Goal: Information Seeking & Learning: Learn about a topic

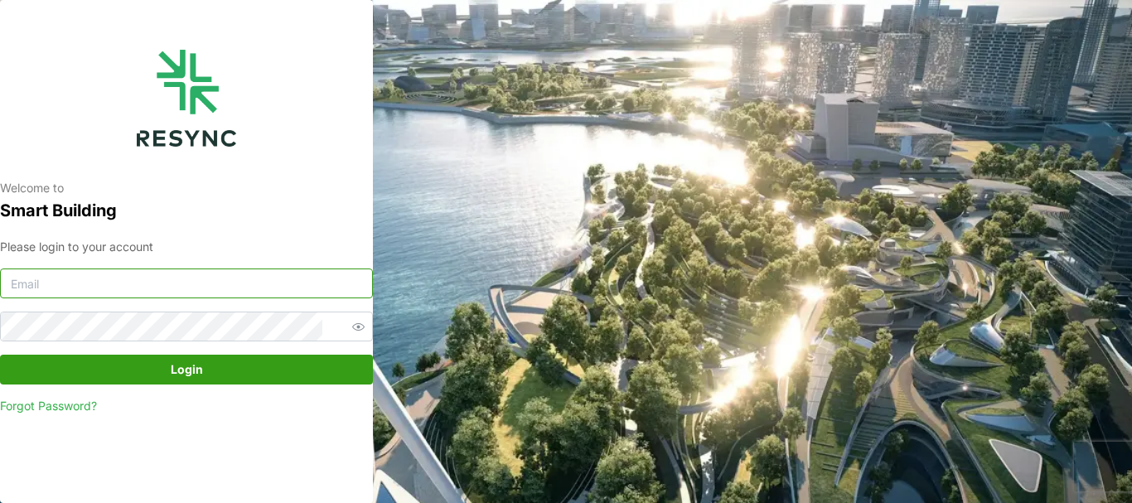
type input "[PERSON_NAME][EMAIL_ADDRESS][DOMAIN_NAME]"
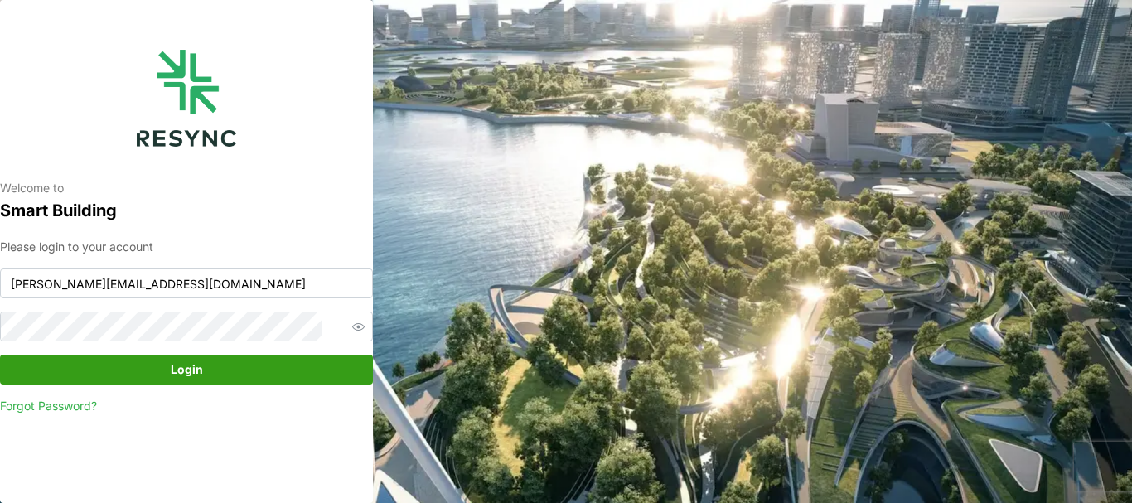
click at [190, 364] on span "Login" at bounding box center [187, 370] width 32 height 28
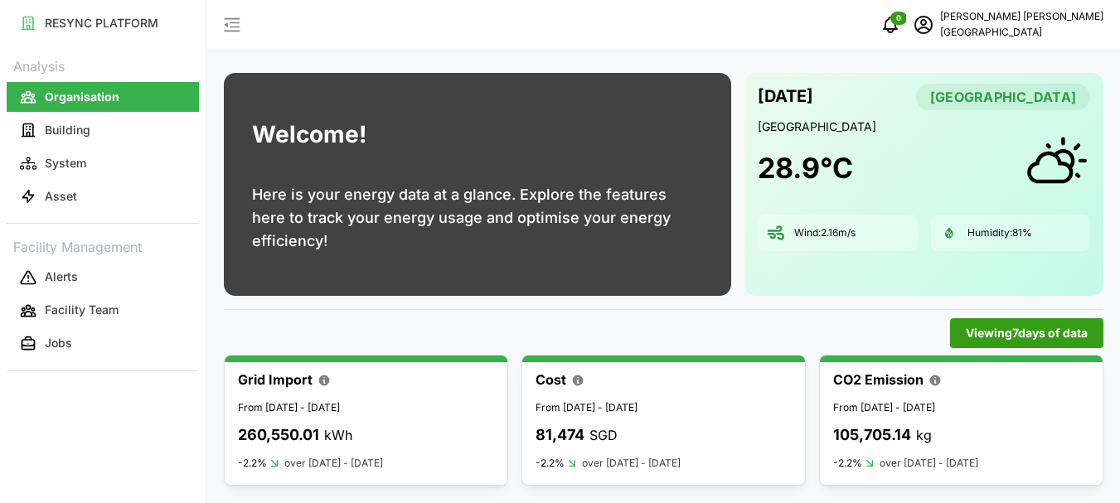
click at [651, 135] on div "Welcome! Here is your energy data at a glance. Explore the features here to tra…" at bounding box center [477, 184] width 507 height 223
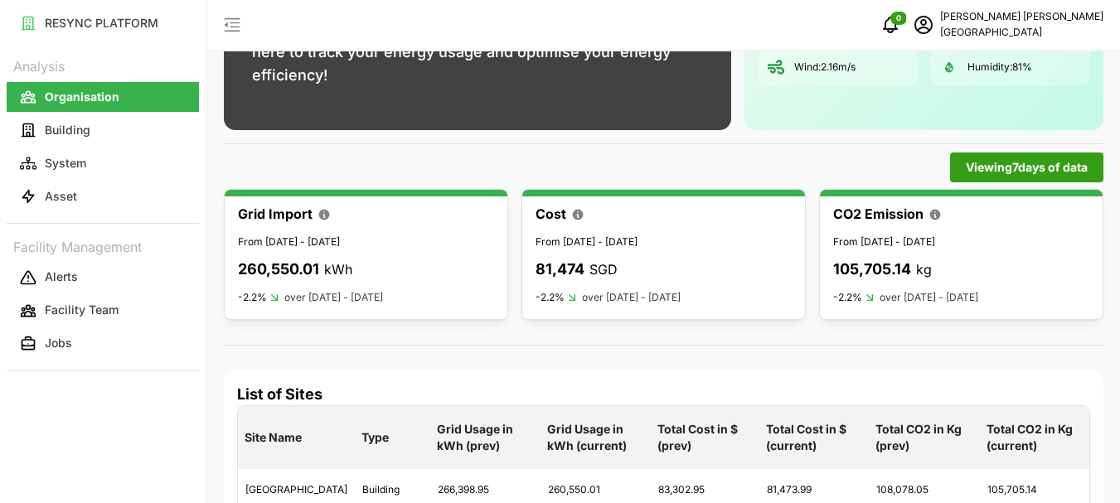
scroll to position [221, 0]
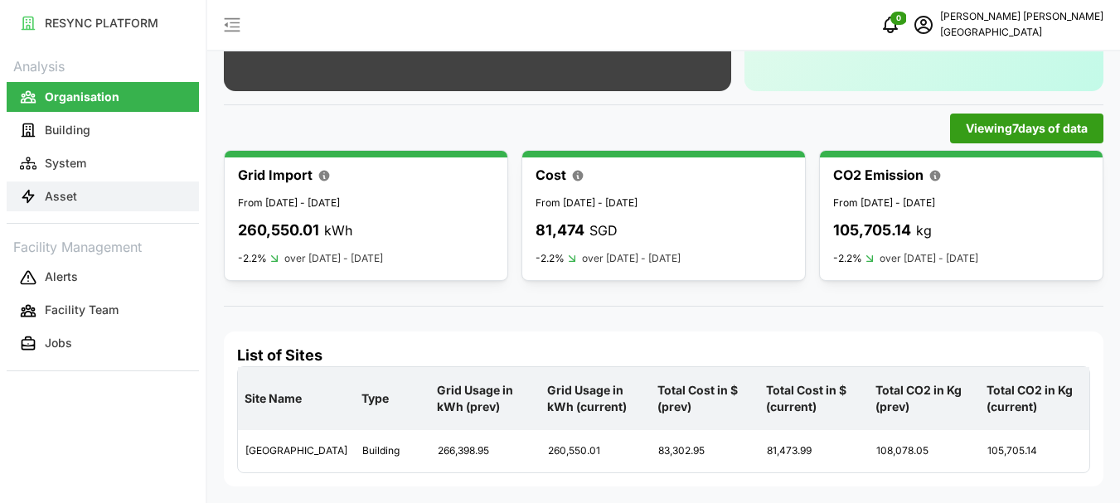
click at [64, 195] on p "Asset" at bounding box center [61, 196] width 32 height 17
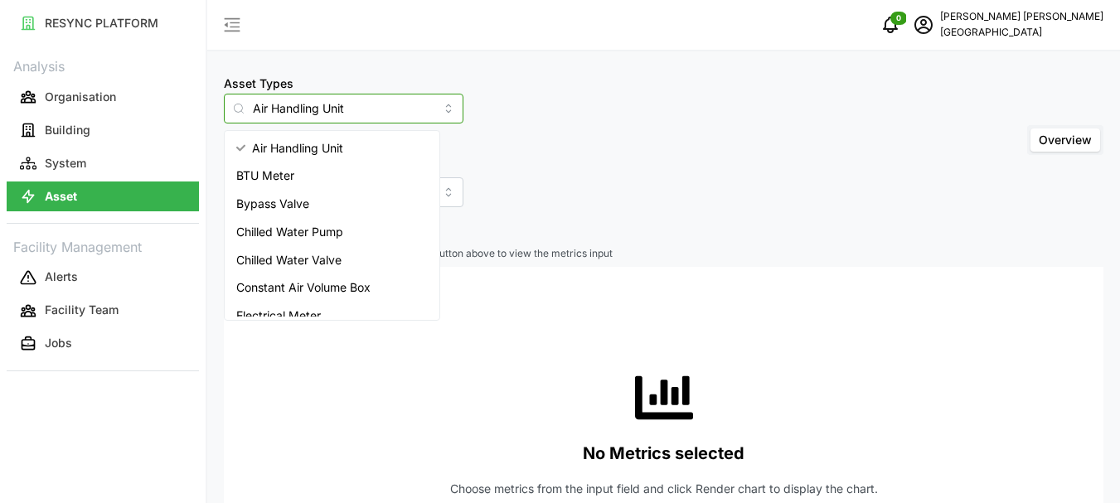
click at [418, 109] on input "Air Handling Unit" at bounding box center [344, 109] width 240 height 30
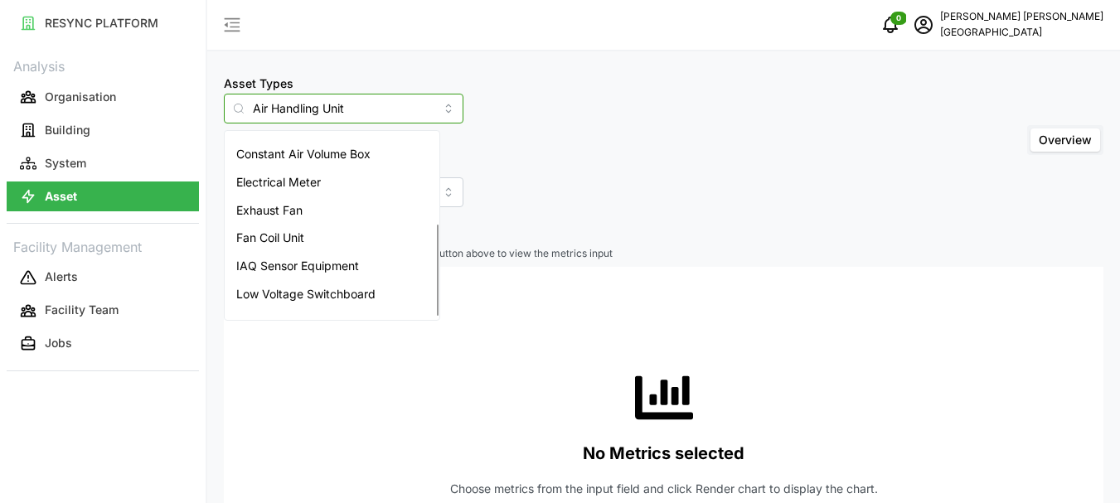
scroll to position [181, 0]
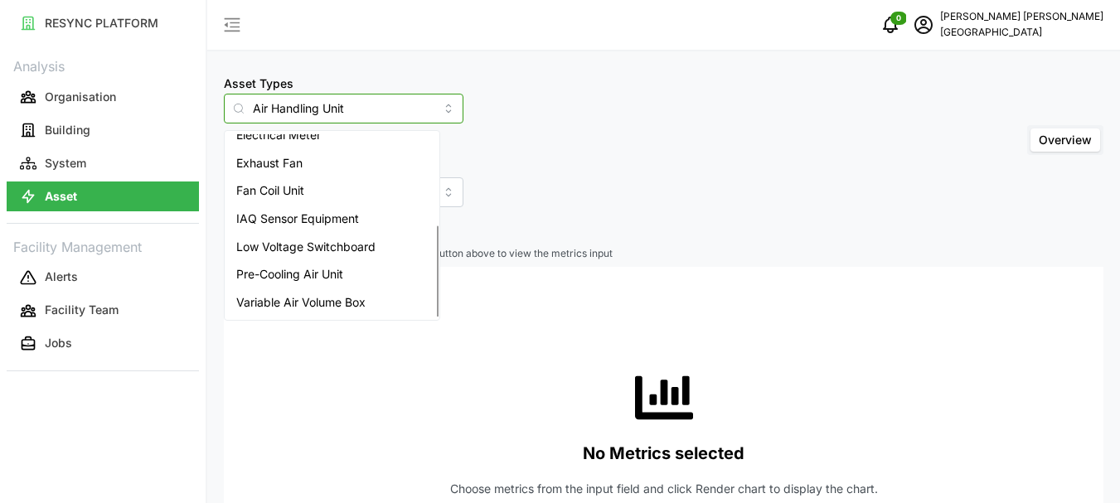
click at [303, 304] on span "Variable Air Volume Box" at bounding box center [300, 302] width 129 height 18
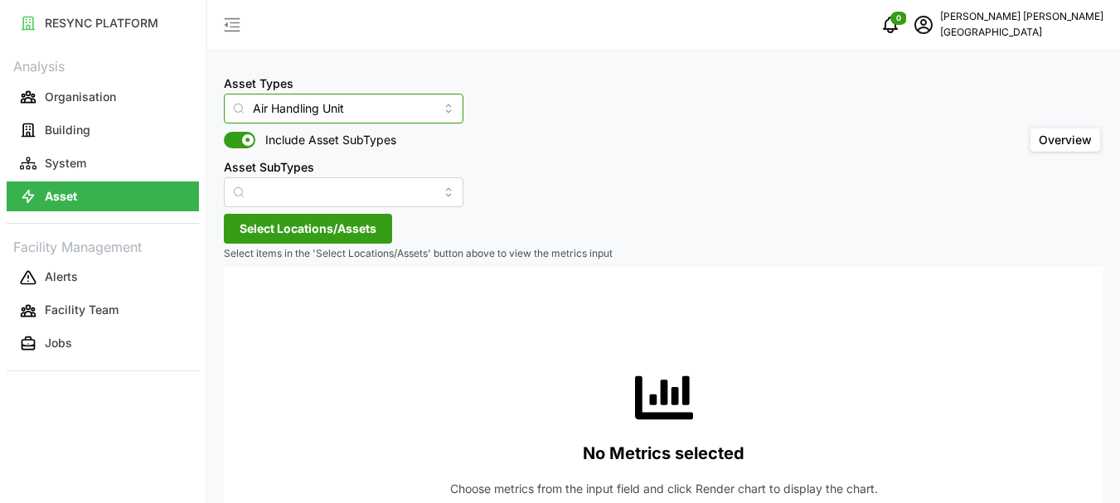
type input "Variable Air Volume Box"
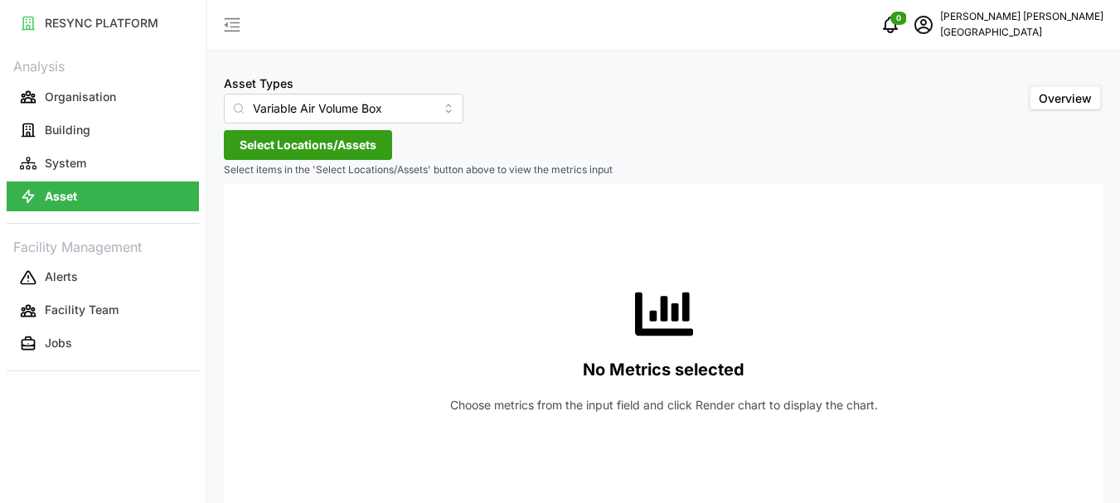
click at [317, 146] on span "Select Locations/Assets" at bounding box center [308, 145] width 137 height 28
click at [244, 221] on icon at bounding box center [245, 219] width 13 height 13
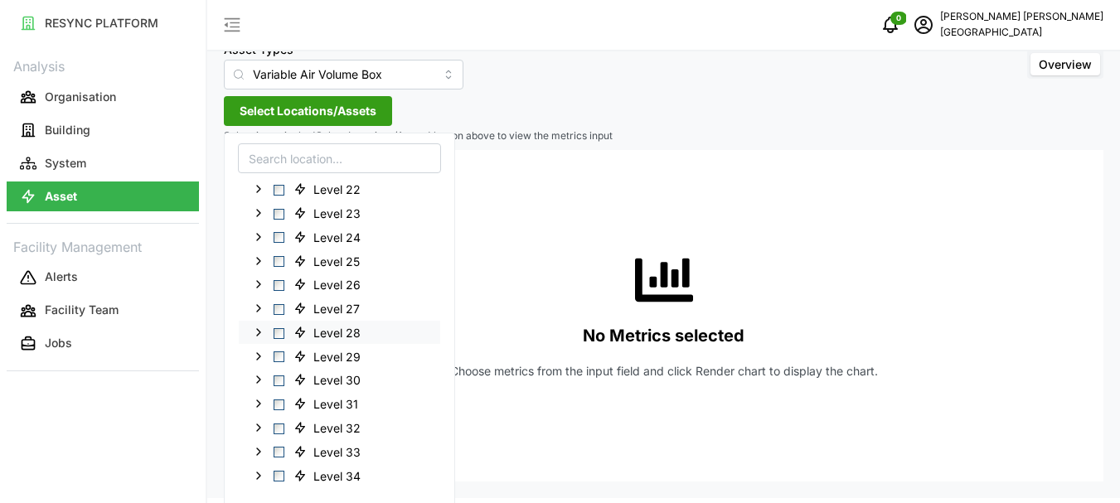
scroll to position [48, 0]
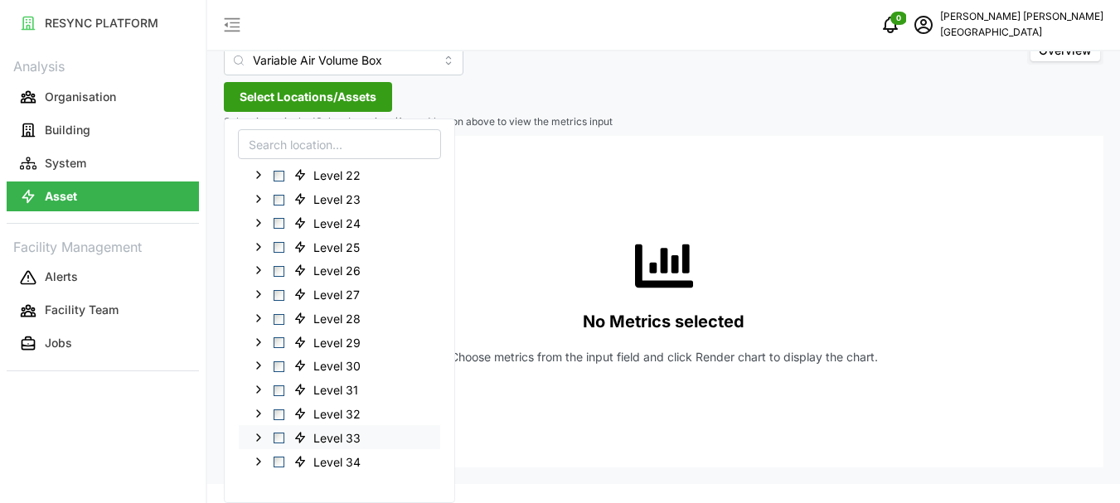
click at [290, 437] on span "Level 33" at bounding box center [329, 438] width 85 height 20
click at [284, 436] on div "Level 33" at bounding box center [339, 437] width 201 height 24
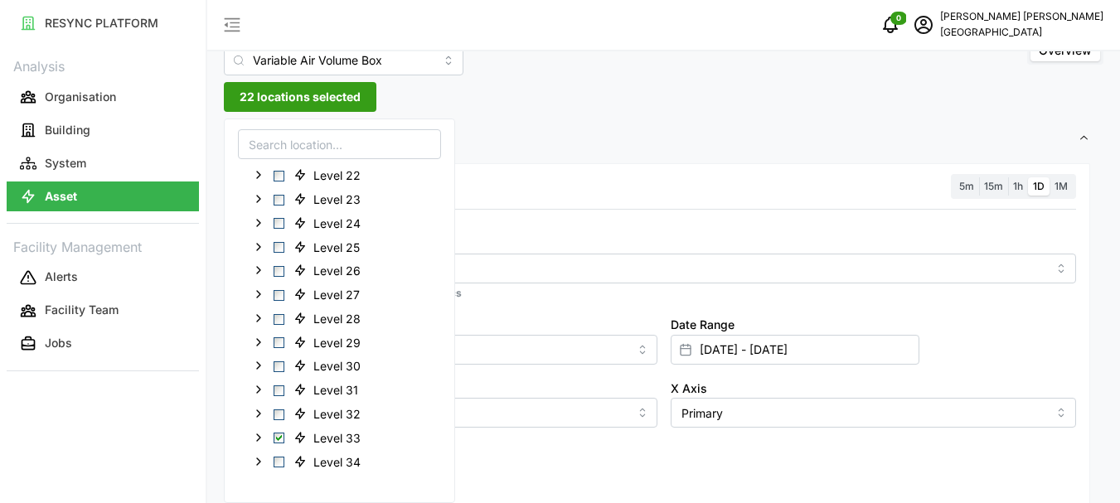
click at [328, 100] on span "22 locations selected" at bounding box center [300, 97] width 121 height 28
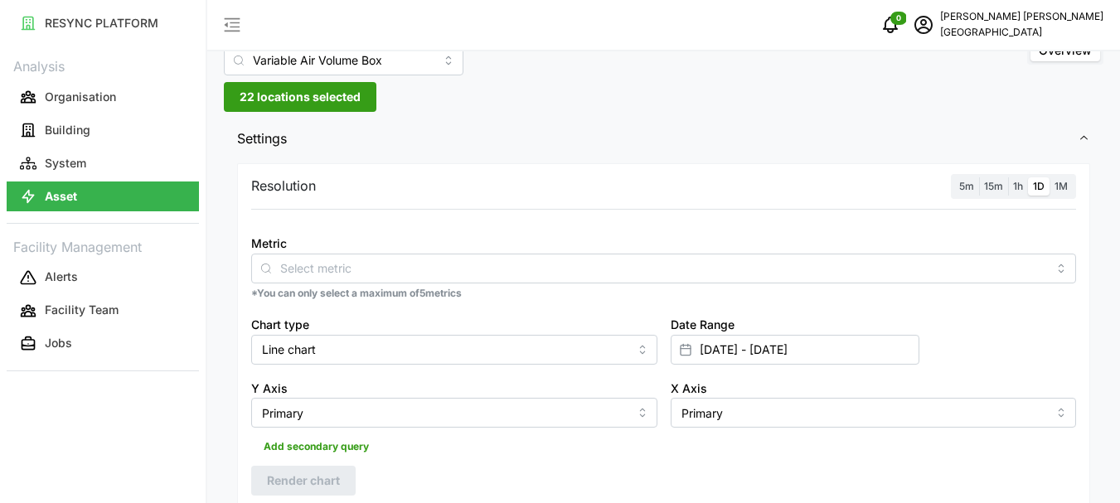
click at [1018, 189] on span "1h" at bounding box center [1018, 186] width 10 height 12
click at [1008, 177] on input "1h" at bounding box center [1008, 177] width 0 height 0
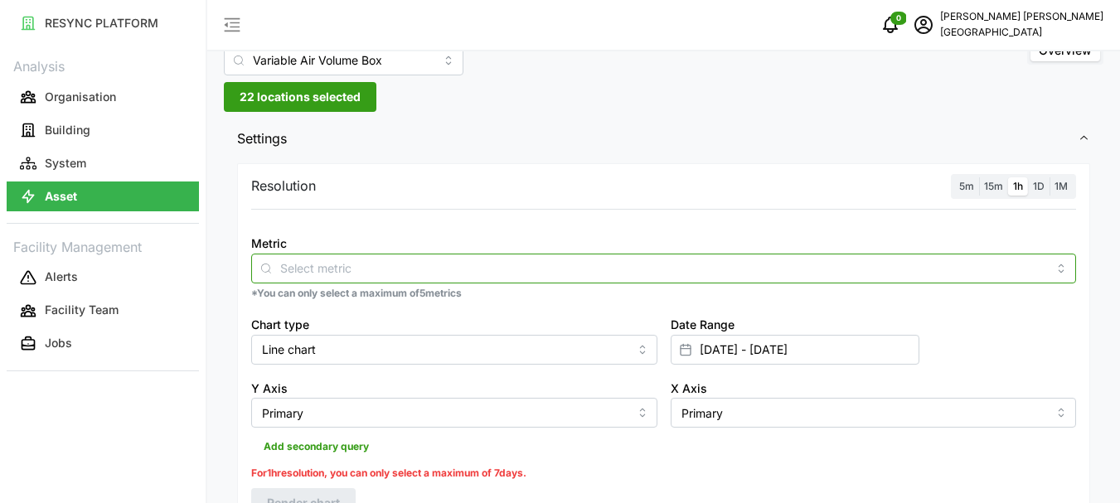
click at [301, 275] on input "Metric" at bounding box center [663, 268] width 767 height 18
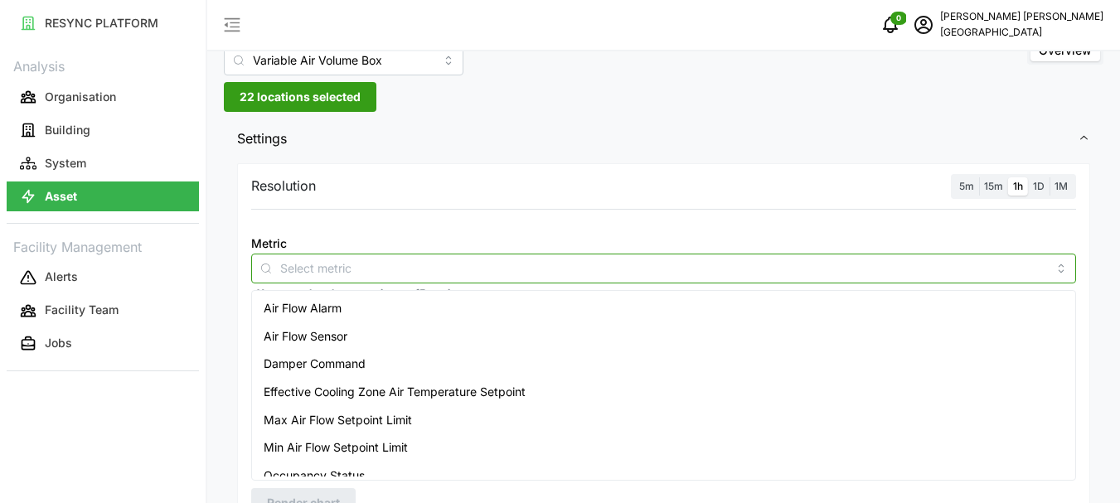
click at [309, 333] on span "Air Flow Sensor" at bounding box center [306, 336] width 84 height 18
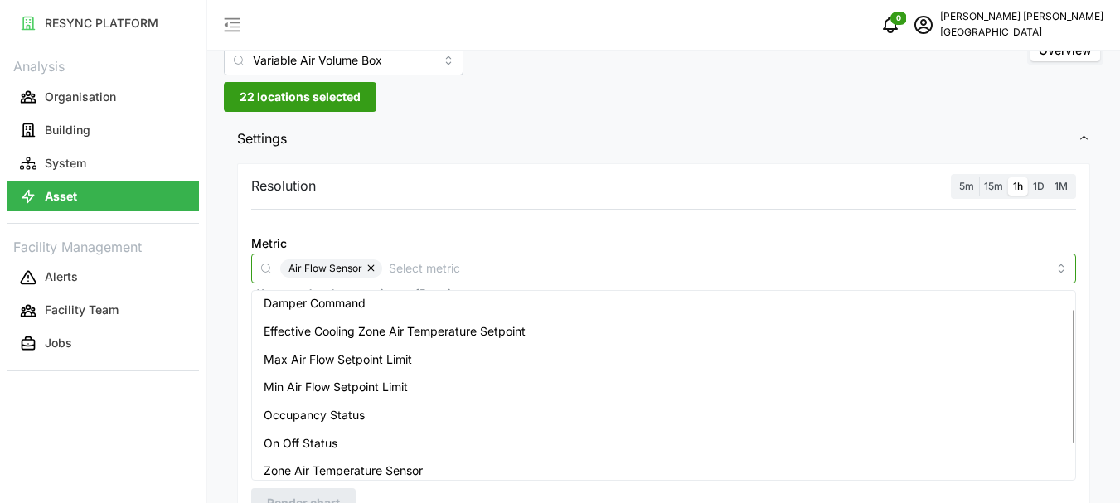
scroll to position [69, 0]
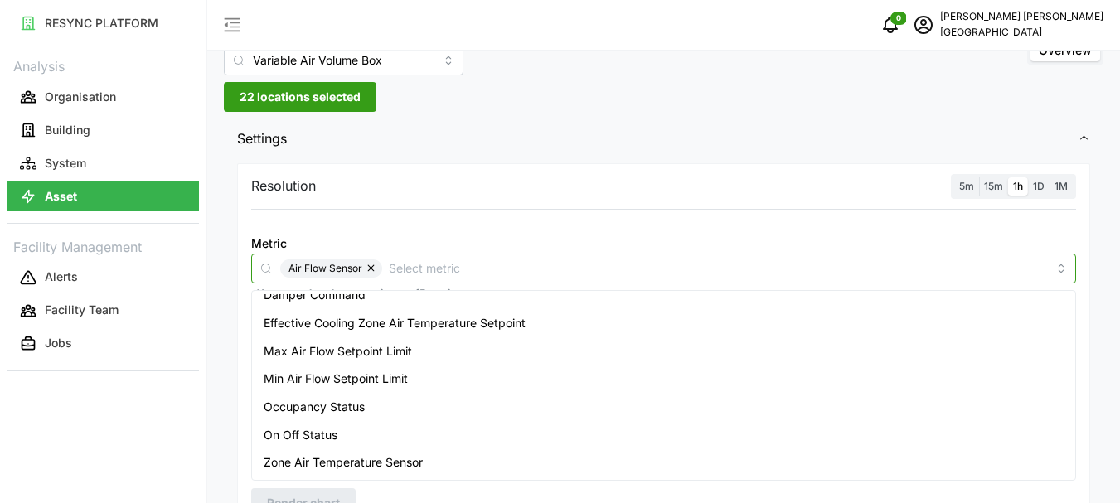
click at [347, 458] on span "Zone Air Temperature Sensor" at bounding box center [343, 462] width 159 height 18
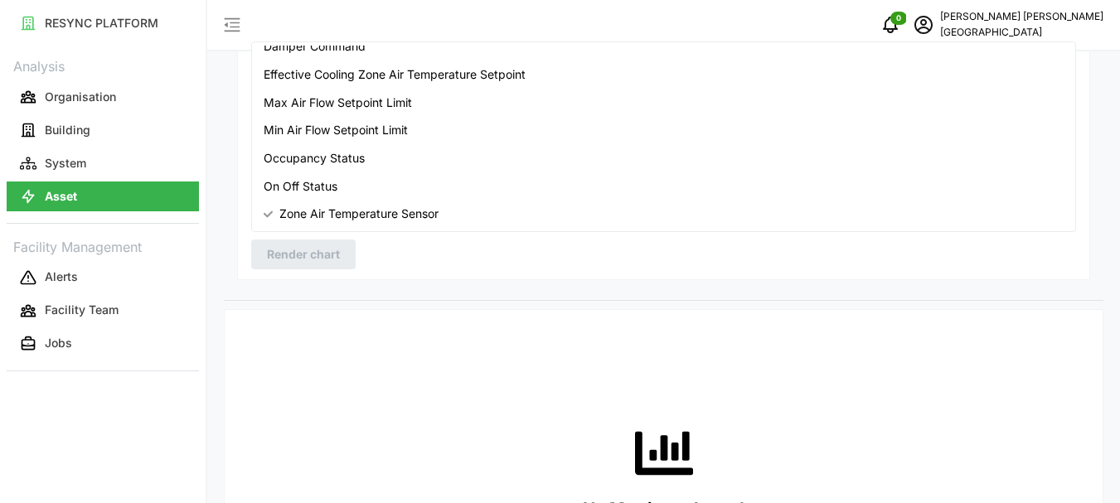
scroll to position [131, 0]
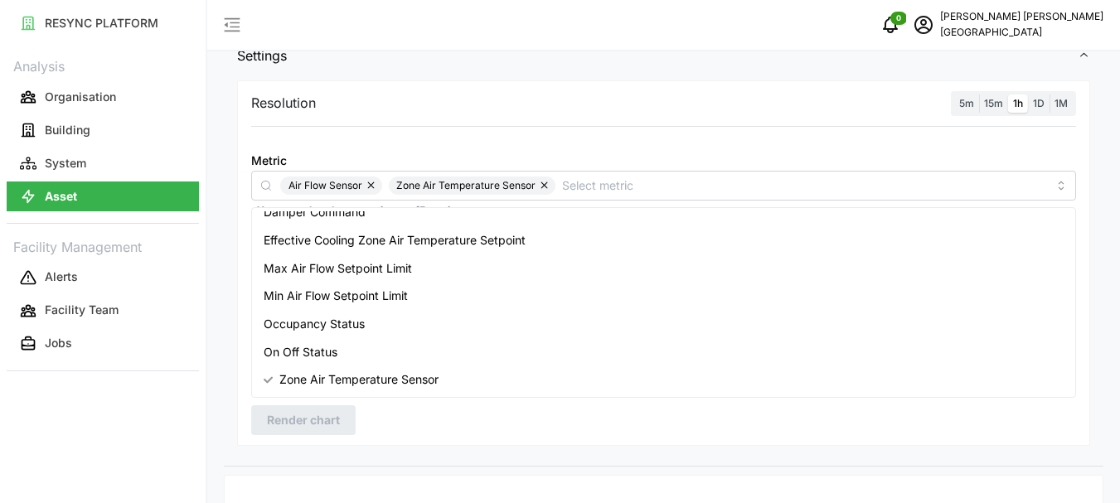
click at [1039, 104] on span "1D" at bounding box center [1039, 103] width 12 height 12
click at [1028, 95] on input "1D" at bounding box center [1028, 95] width 0 height 0
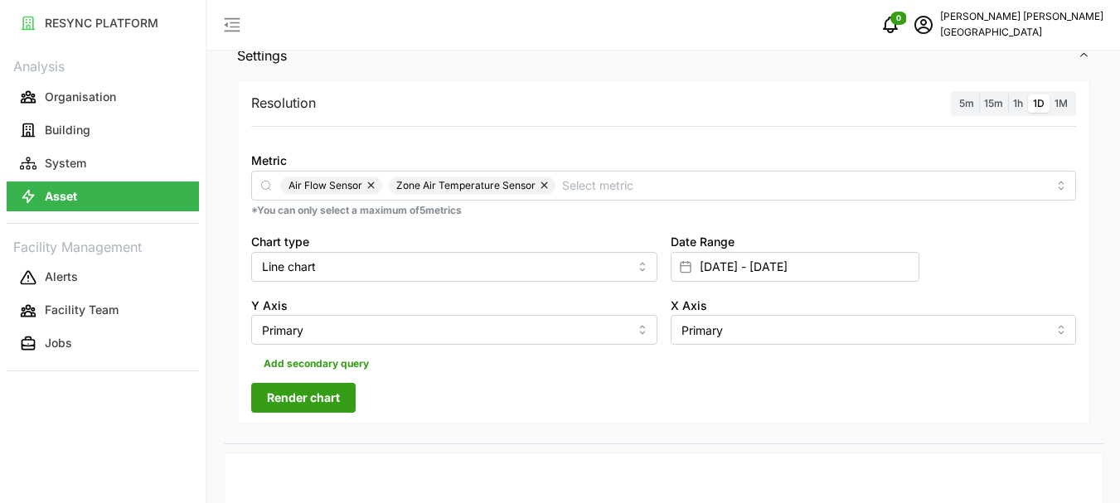
click at [689, 266] on icon at bounding box center [685, 266] width 13 height 13
click at [687, 267] on icon at bounding box center [685, 266] width 13 height 13
click at [705, 267] on input "01 Sep 2025 - 19 Sep 2025" at bounding box center [795, 267] width 249 height 30
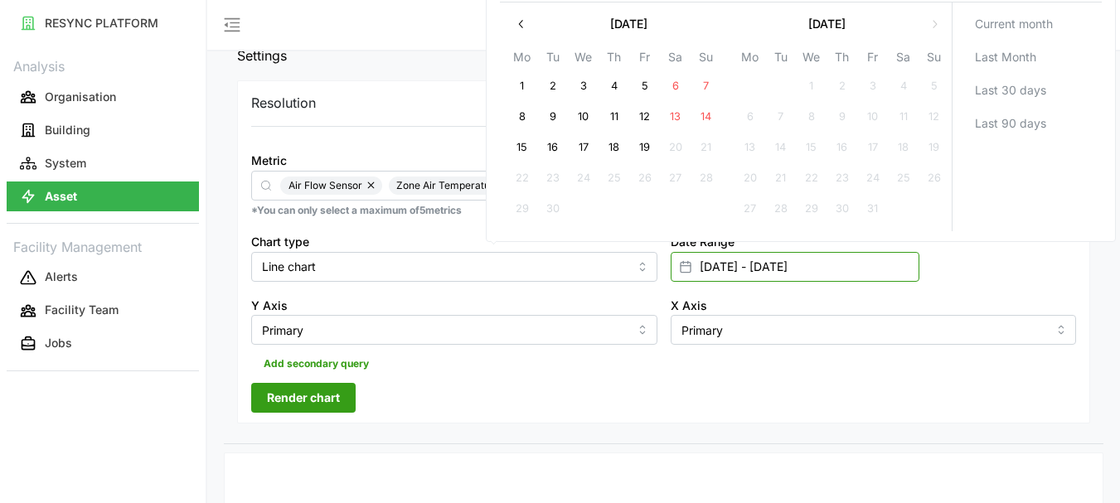
click at [711, 267] on input "01 Sep 2025 - 19 Sep 2025" at bounding box center [795, 267] width 249 height 30
click at [648, 145] on button "19" at bounding box center [645, 148] width 30 height 30
type input "19 Sep 2025 - 19 Sep 2025"
type input "[DATE]"
click at [648, 145] on button "19" at bounding box center [645, 148] width 30 height 30
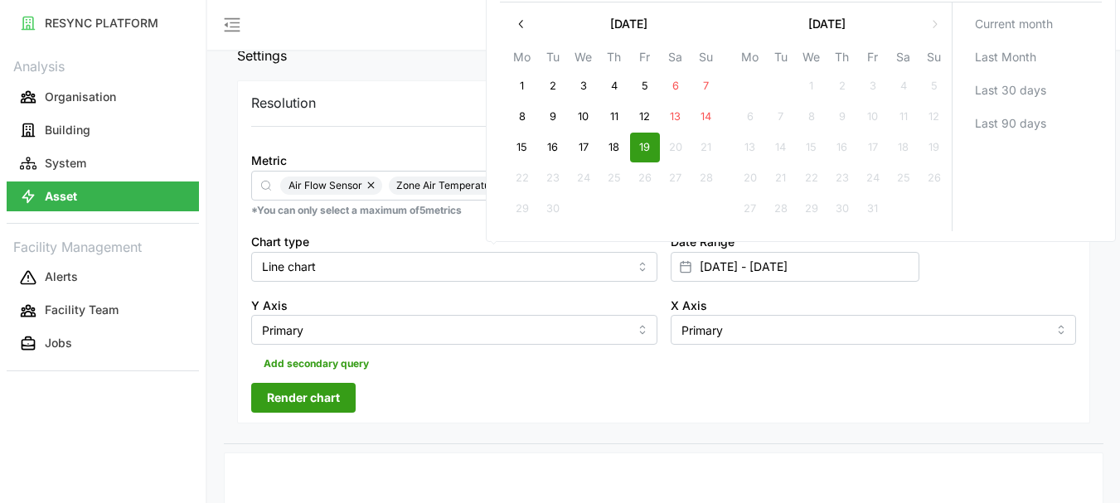
click at [648, 145] on button "19" at bounding box center [645, 148] width 30 height 30
click at [298, 392] on span "Render chart" at bounding box center [303, 398] width 73 height 28
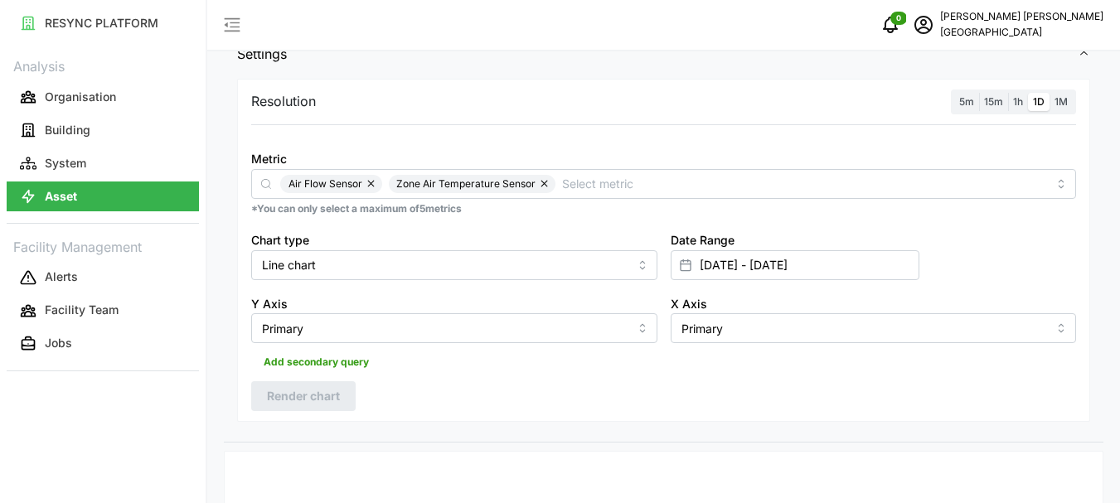
scroll to position [131, 0]
click at [995, 103] on span "15m" at bounding box center [993, 103] width 19 height 12
click at [979, 95] on input "15m" at bounding box center [979, 95] width 0 height 0
click at [314, 390] on span "Render chart" at bounding box center [303, 398] width 73 height 28
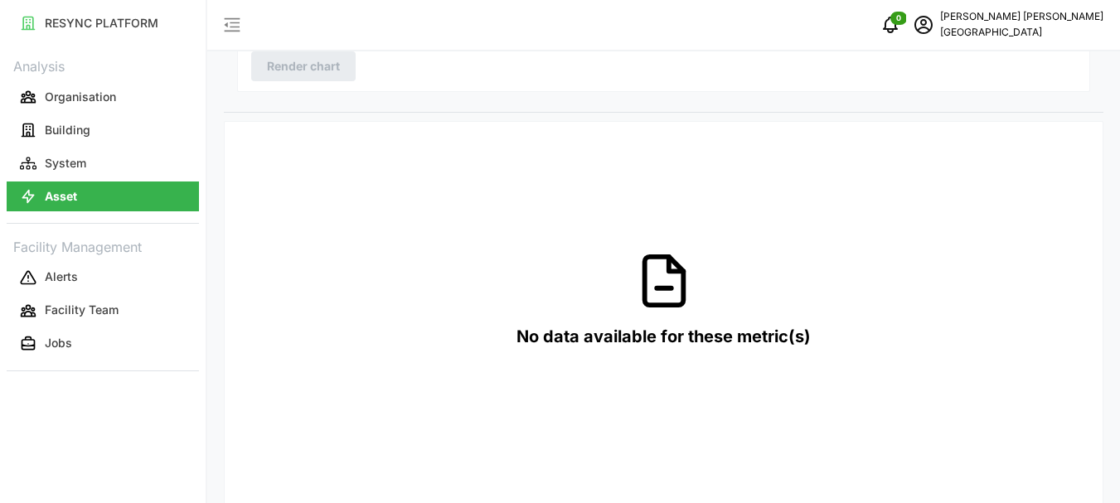
scroll to position [131, 0]
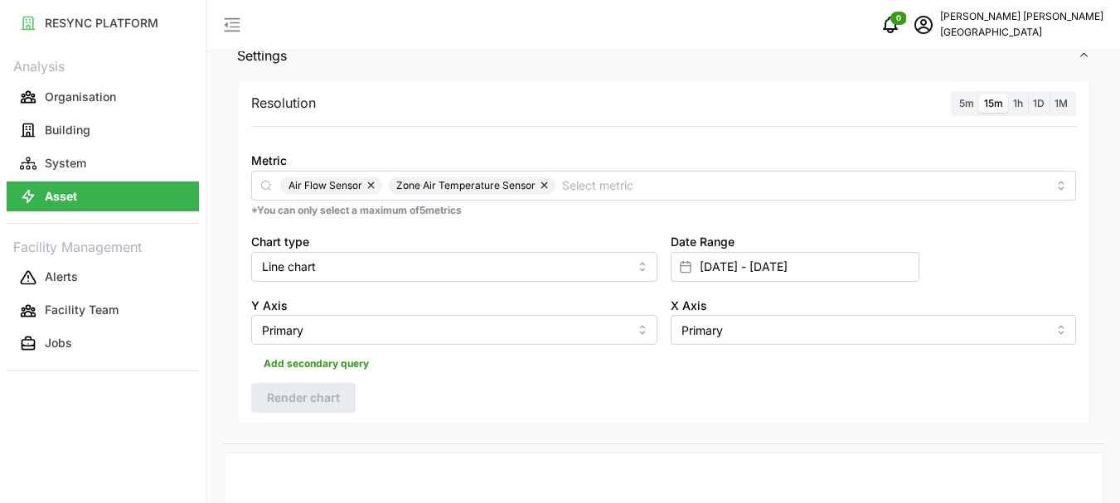
click at [1019, 98] on span "1h" at bounding box center [1018, 103] width 10 height 12
click at [1008, 95] on input "1h" at bounding box center [1008, 95] width 0 height 0
click at [329, 381] on div "Resolution 5m 15m 1h 1D 1M Metric Air Flow Sensor Zone Air Temperature Sensor *…" at bounding box center [663, 252] width 853 height 344
click at [318, 397] on span "Render chart" at bounding box center [303, 398] width 73 height 28
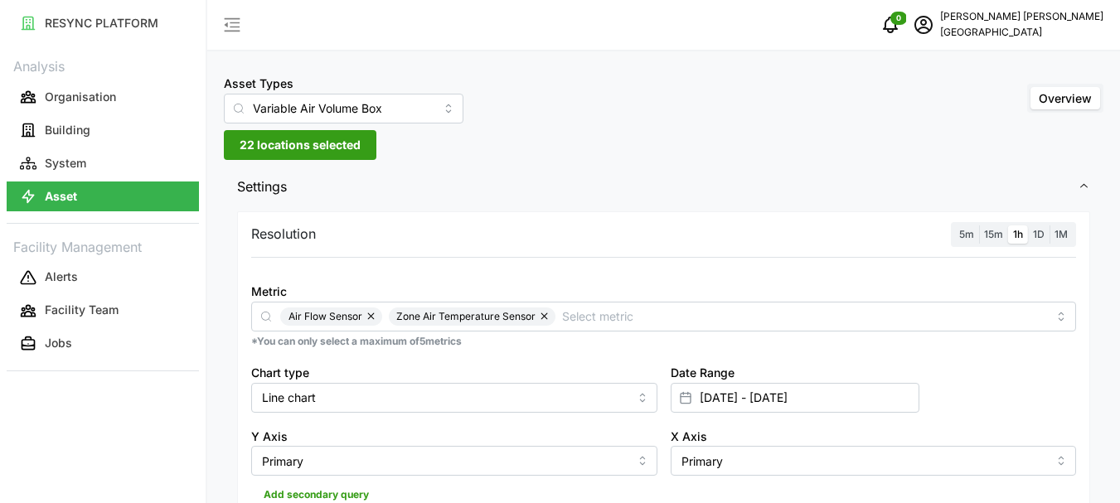
click at [281, 143] on span "22 locations selected" at bounding box center [300, 145] width 121 height 28
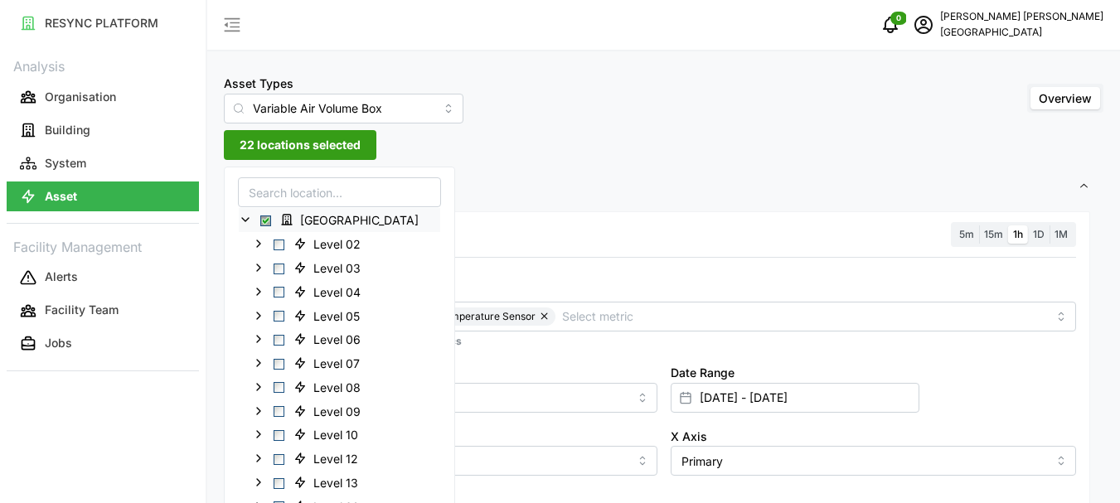
click at [249, 220] on icon at bounding box center [245, 219] width 13 height 13
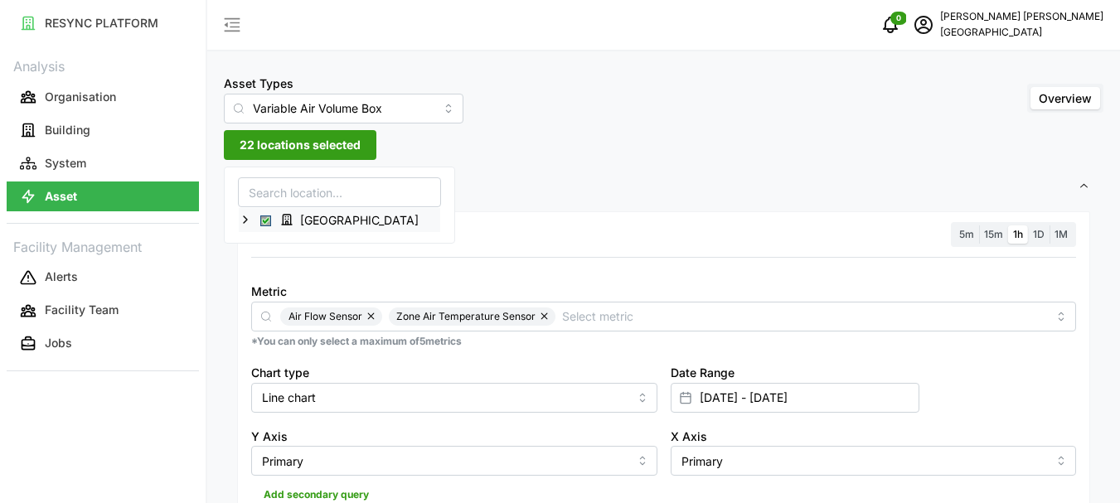
click at [265, 220] on span "Select Office Tower" at bounding box center [265, 221] width 11 height 11
click at [245, 220] on icon at bounding box center [245, 219] width 13 height 13
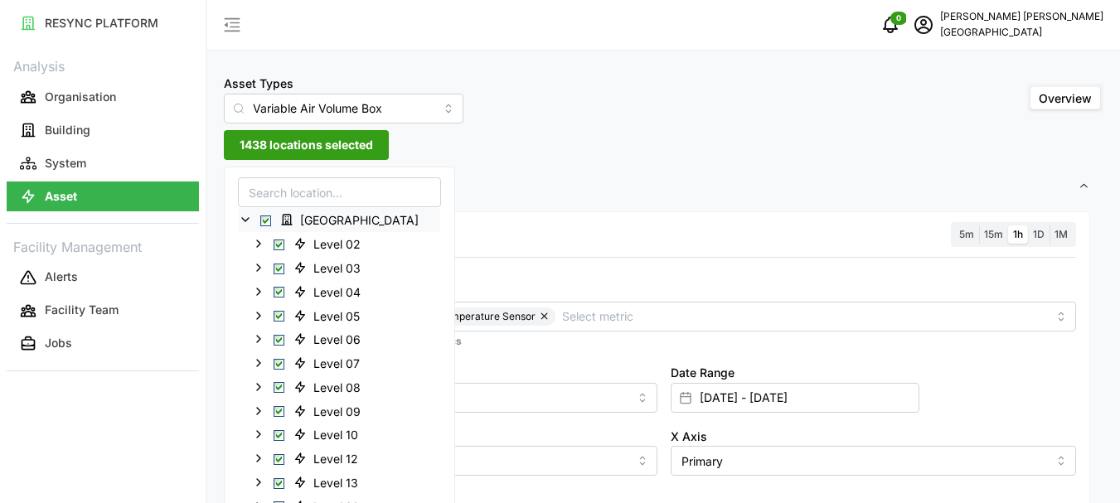
click at [267, 219] on span "Select Office Tower" at bounding box center [265, 221] width 11 height 11
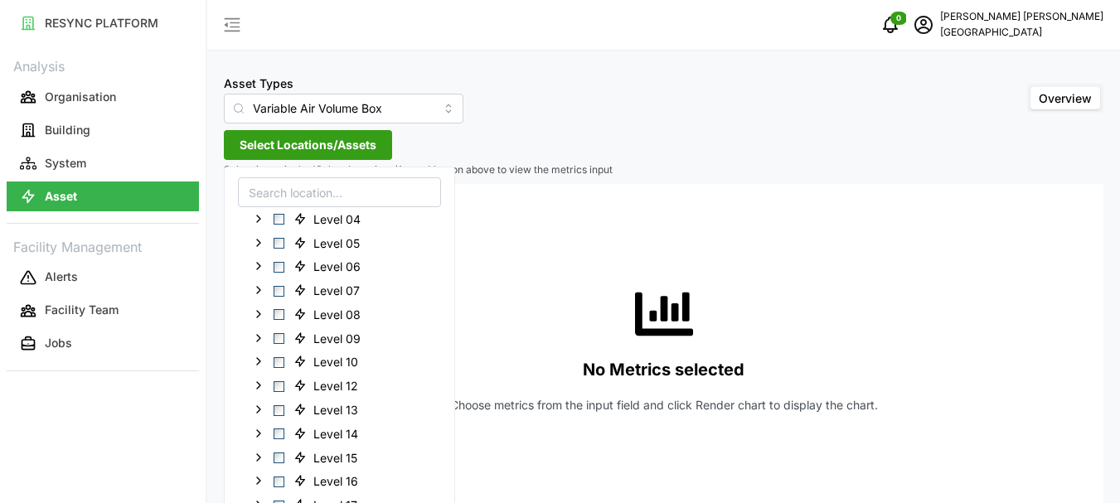
scroll to position [83, 0]
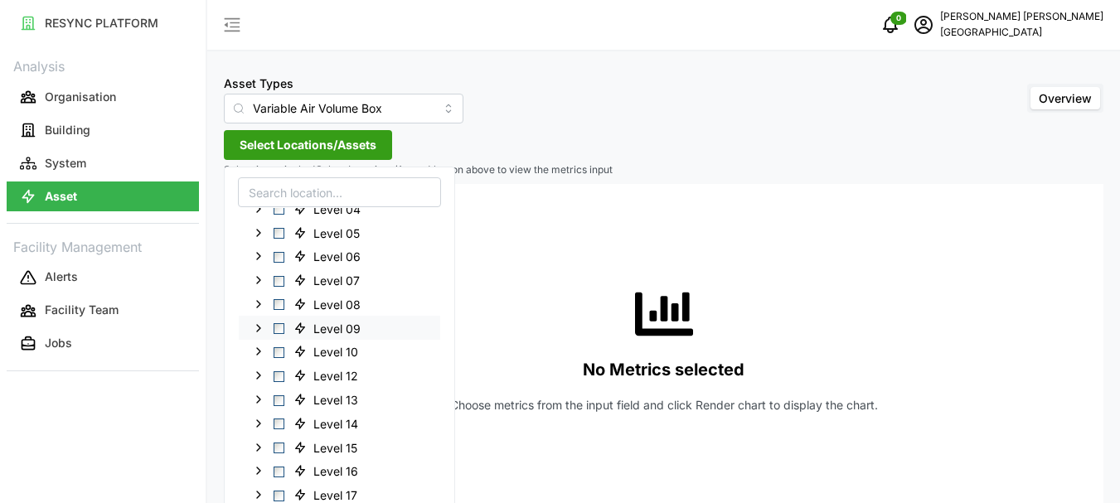
click at [276, 328] on span "Select Level 09" at bounding box center [279, 328] width 11 height 11
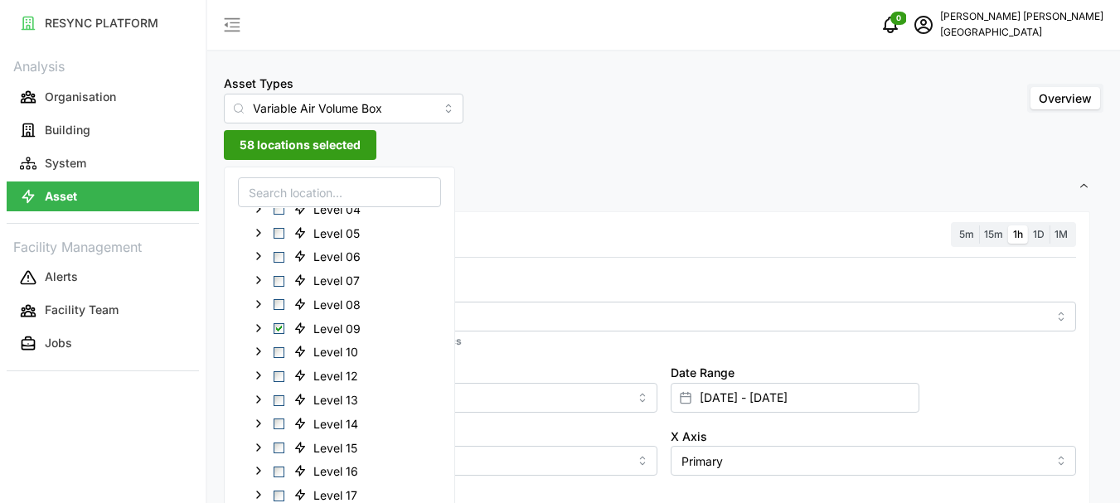
click at [303, 148] on span "58 locations selected" at bounding box center [300, 145] width 121 height 28
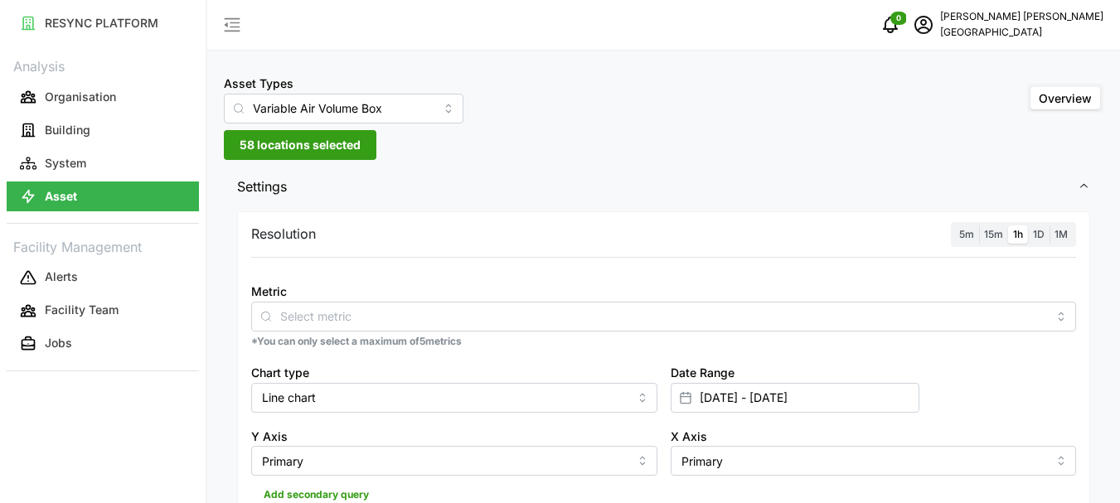
click at [1022, 234] on span "1h" at bounding box center [1018, 234] width 10 height 12
click at [1008, 225] on input "1h" at bounding box center [1008, 225] width 0 height 0
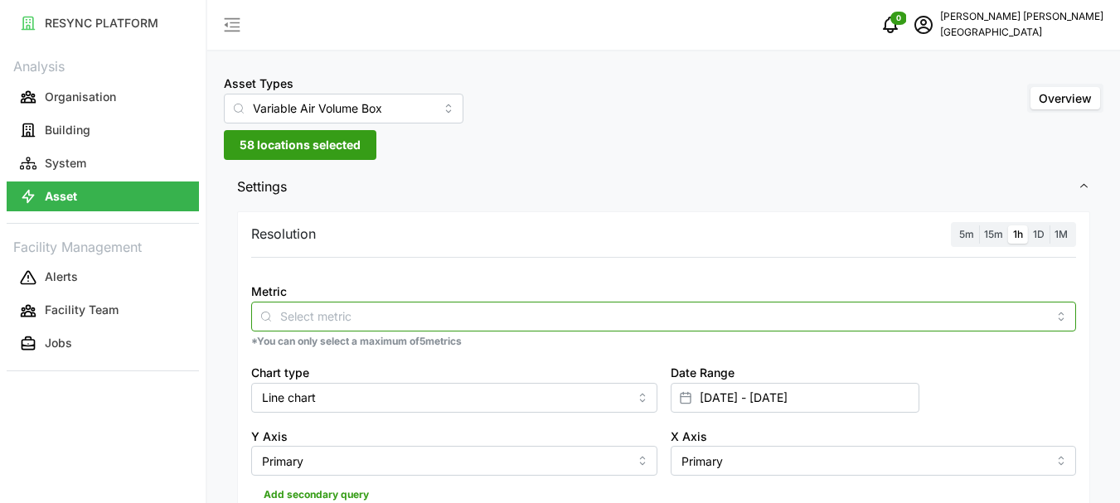
click at [313, 325] on input "Metric" at bounding box center [663, 316] width 767 height 18
click at [303, 315] on input "Metric" at bounding box center [663, 316] width 767 height 18
click at [298, 314] on input "Metric" at bounding box center [663, 316] width 767 height 18
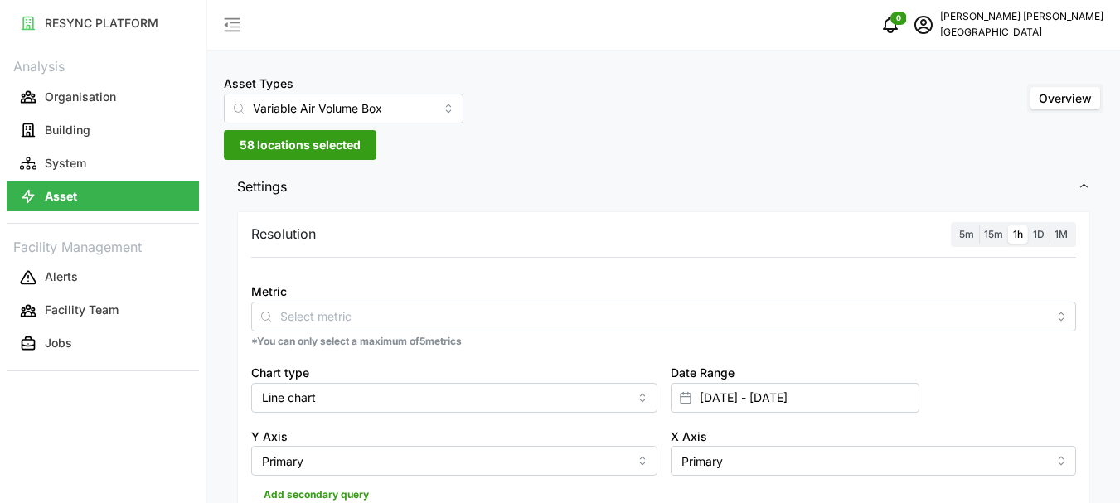
click at [303, 346] on p "*You can only select a maximum of 5 metrics" at bounding box center [663, 342] width 825 height 14
click at [109, 187] on button "Asset" at bounding box center [103, 197] width 192 height 30
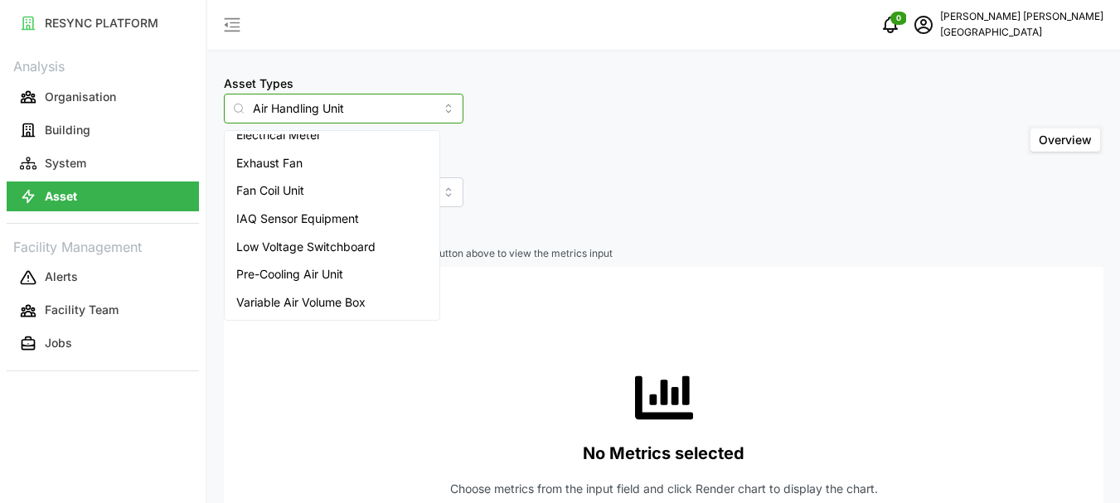
click at [369, 104] on input "Air Handling Unit" at bounding box center [344, 109] width 240 height 30
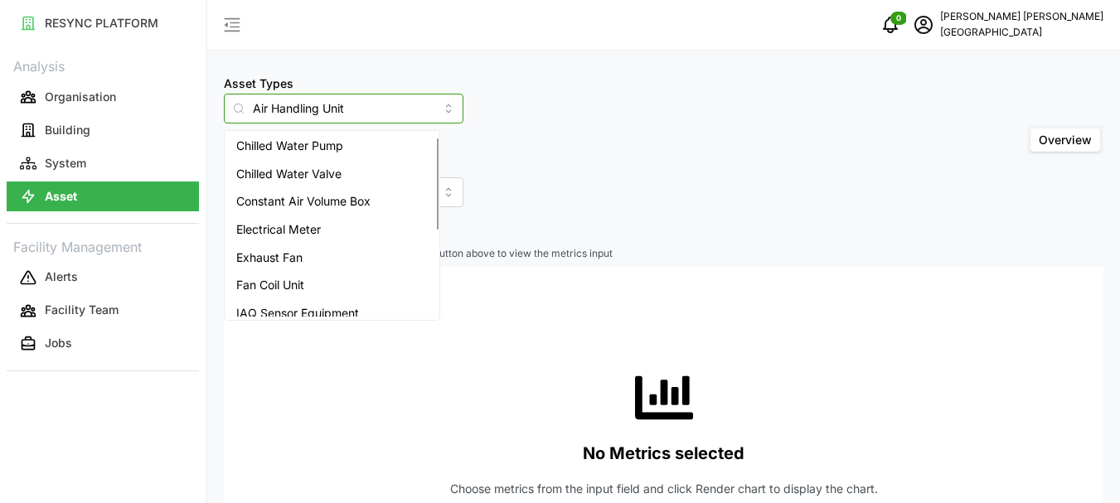
scroll to position [181, 0]
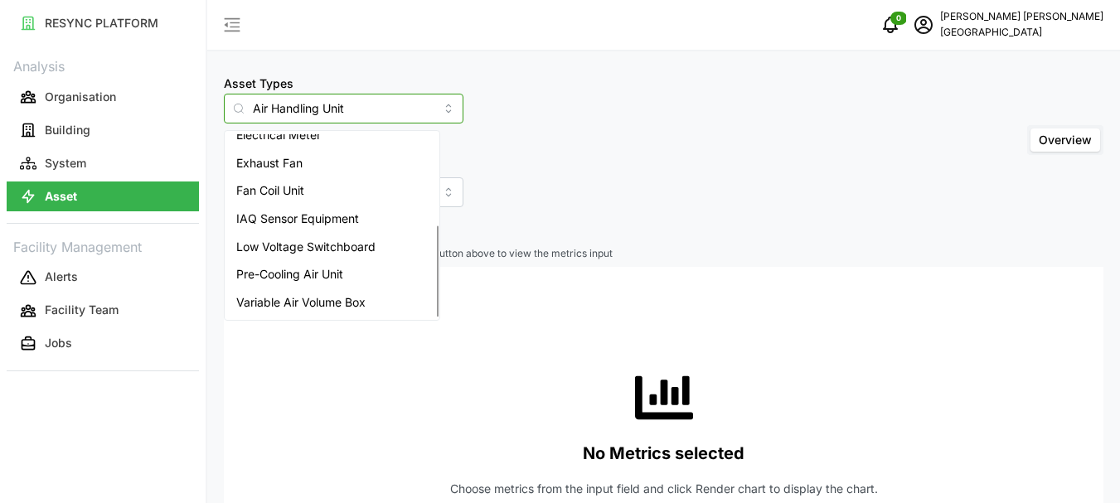
click at [291, 304] on span "Variable Air Volume Box" at bounding box center [300, 302] width 129 height 18
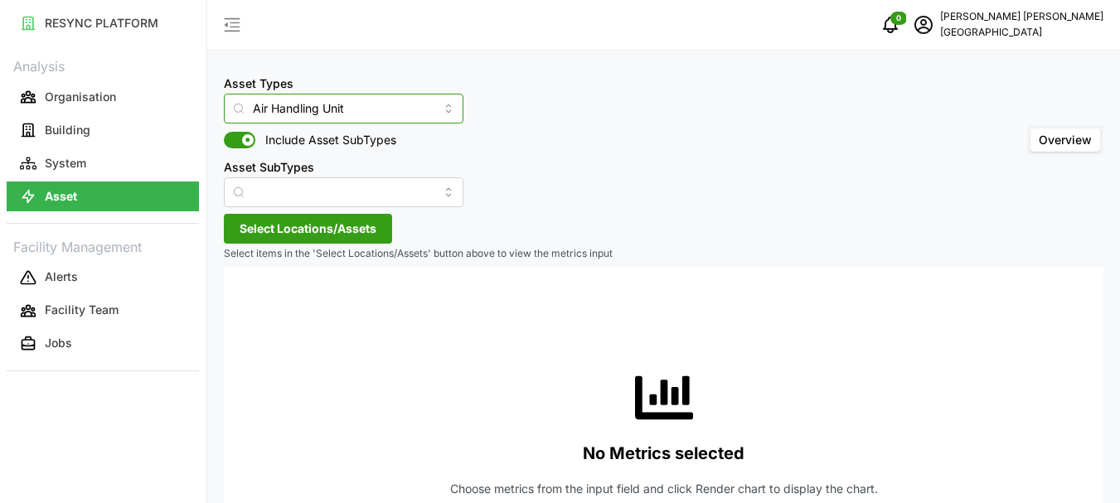
type input "Variable Air Volume Box"
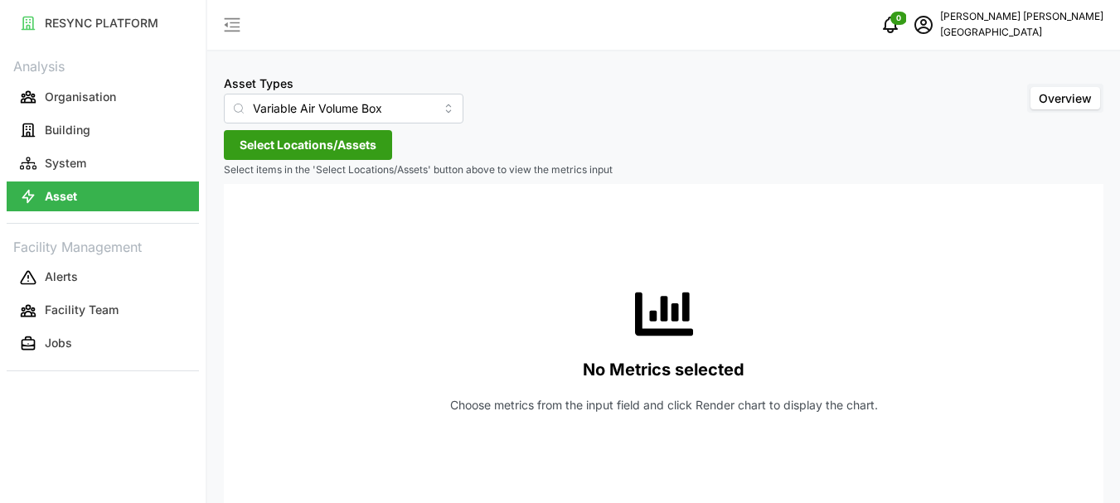
click at [260, 147] on span "Select Locations/Assets" at bounding box center [308, 145] width 137 height 28
click at [266, 148] on span "Select Locations/Assets" at bounding box center [308, 145] width 137 height 28
click at [285, 148] on span "Select Locations/Assets" at bounding box center [308, 145] width 137 height 28
click at [291, 147] on span "Select Locations/Assets" at bounding box center [308, 145] width 137 height 28
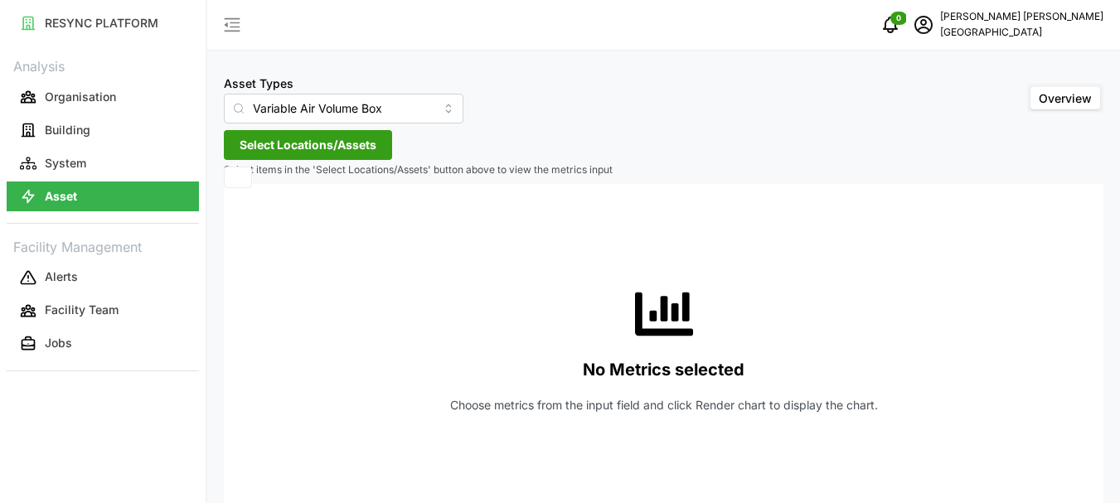
click at [234, 174] on div at bounding box center [238, 178] width 28 height 22
